Goal: Browse casually

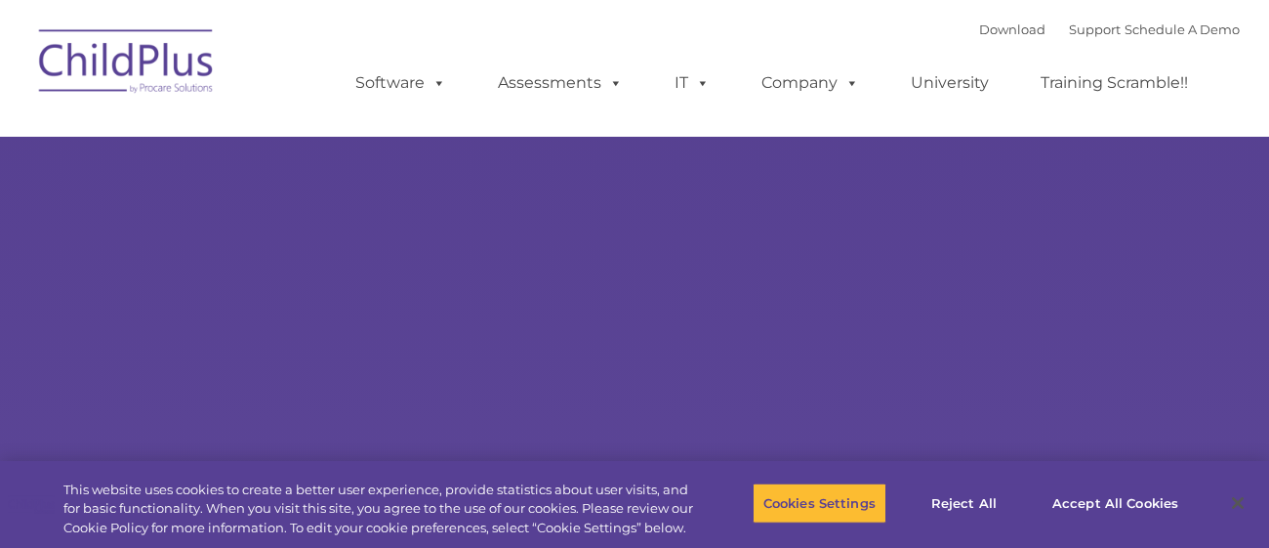
type input ""
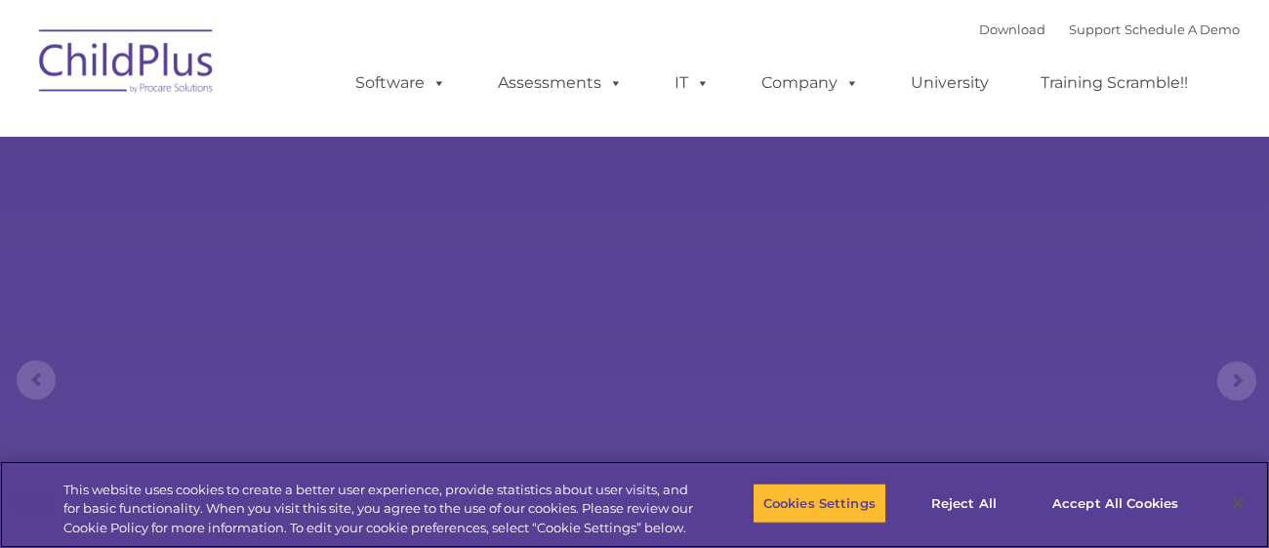
select select "MEDIUM"
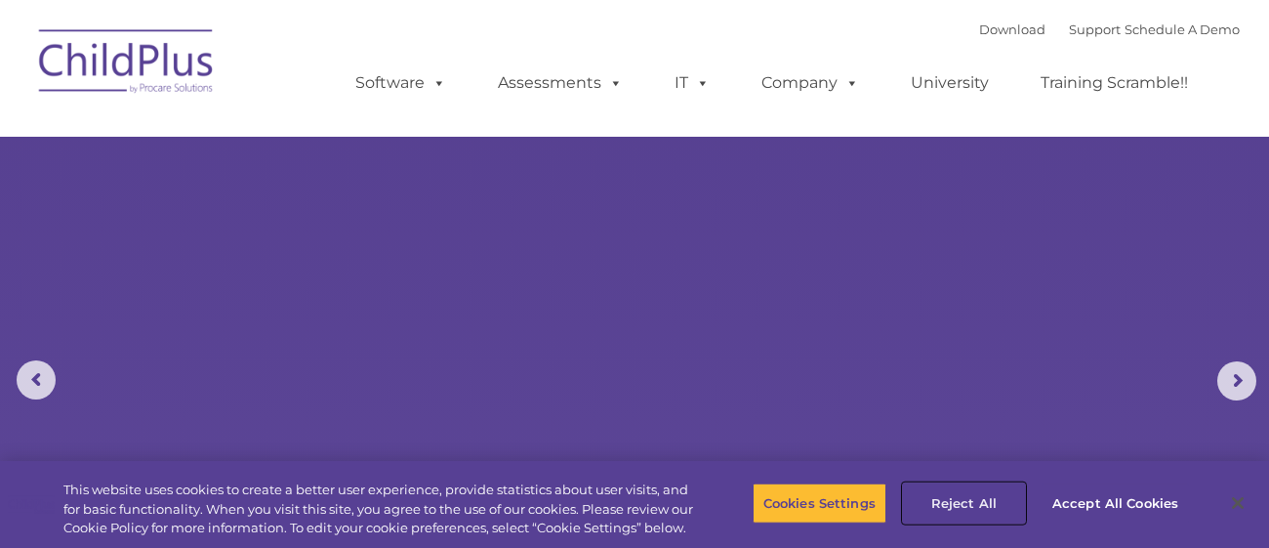
click at [962, 507] on button "Reject All" at bounding box center [964, 502] width 122 height 41
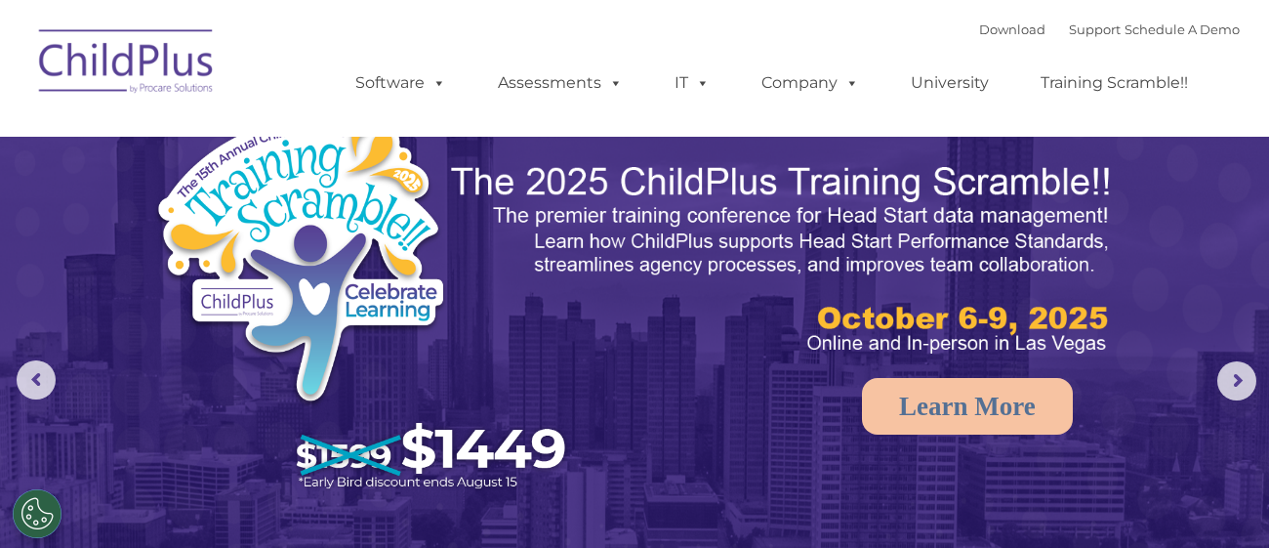
click at [1248, 245] on img at bounding box center [634, 399] width 1269 height 799
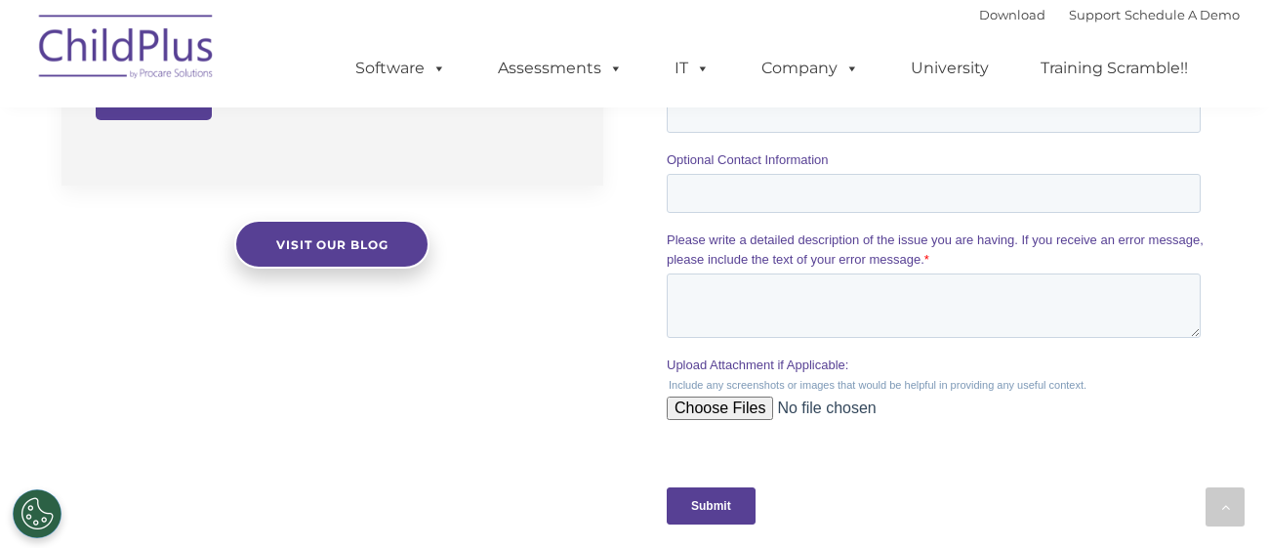
scroll to position [1784, 0]
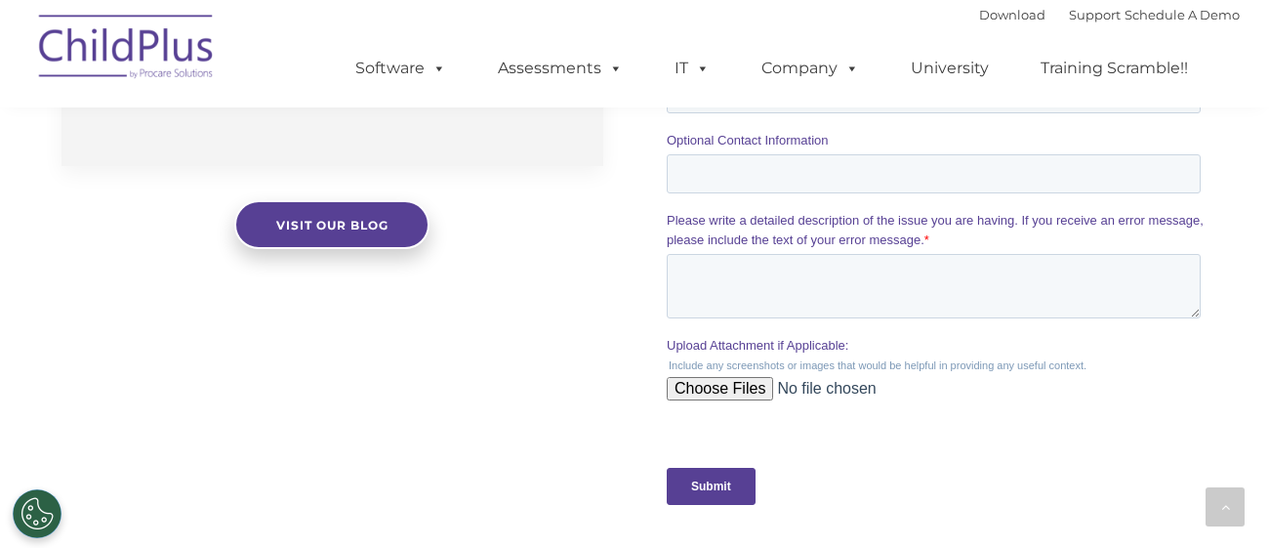
drag, startPoint x: 1267, startPoint y: 260, endPoint x: 1251, endPoint y: 473, distance: 214.3
click at [1251, 473] on div "The Latest News Going Paperless Simplifies Monitoring Data and Running Reports …" at bounding box center [634, 78] width 1269 height 995
click at [181, 61] on img at bounding box center [126, 50] width 195 height 98
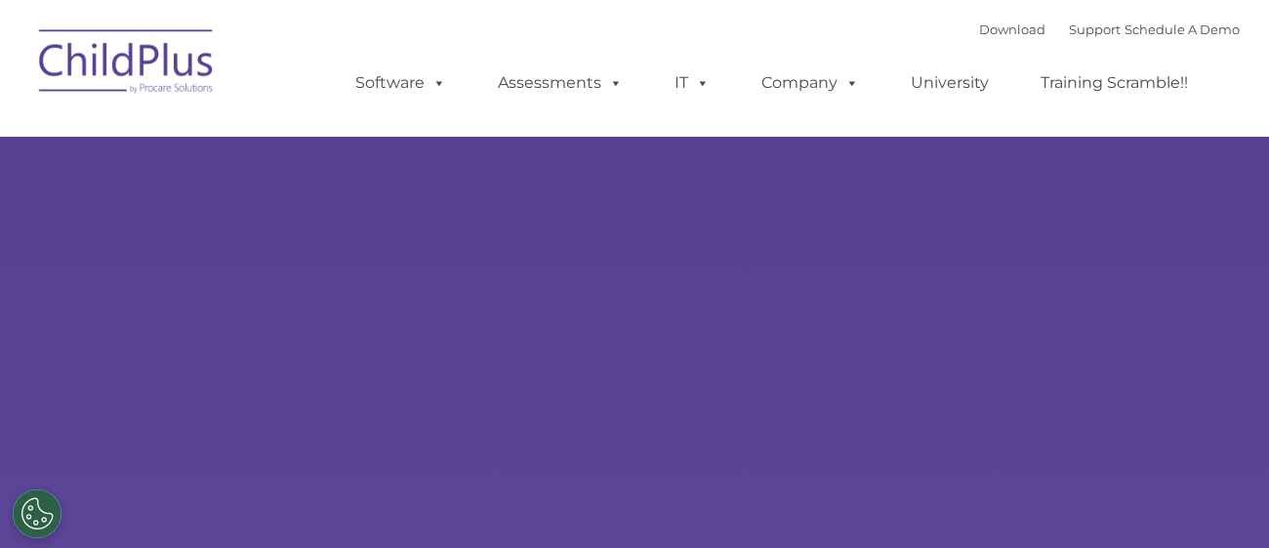
type input ""
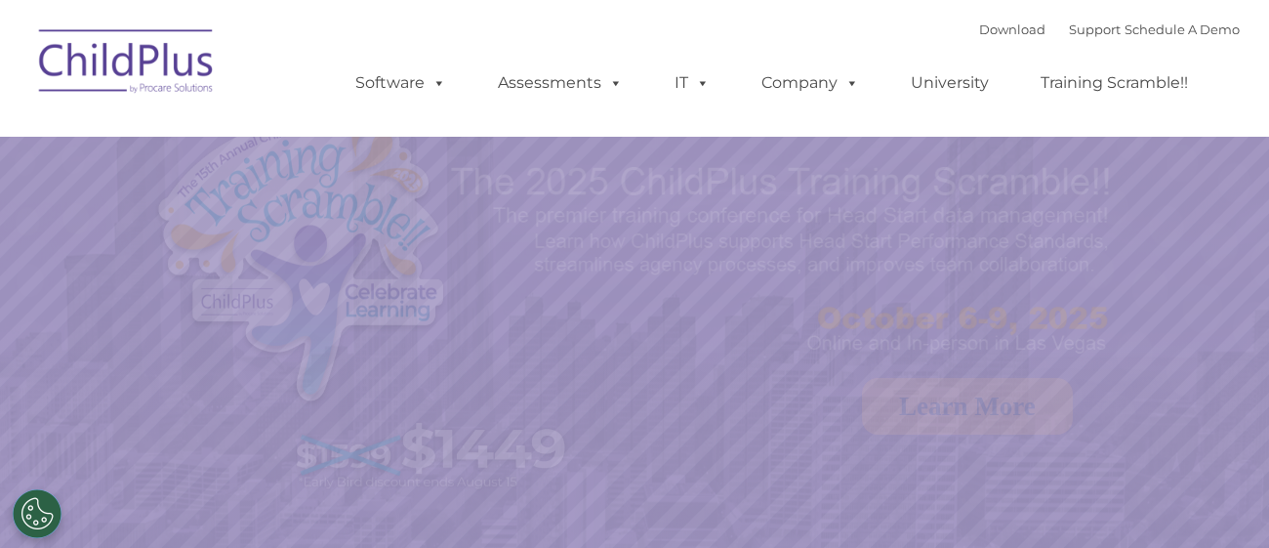
select select "MEDIUM"
